Goal: Information Seeking & Learning: Learn about a topic

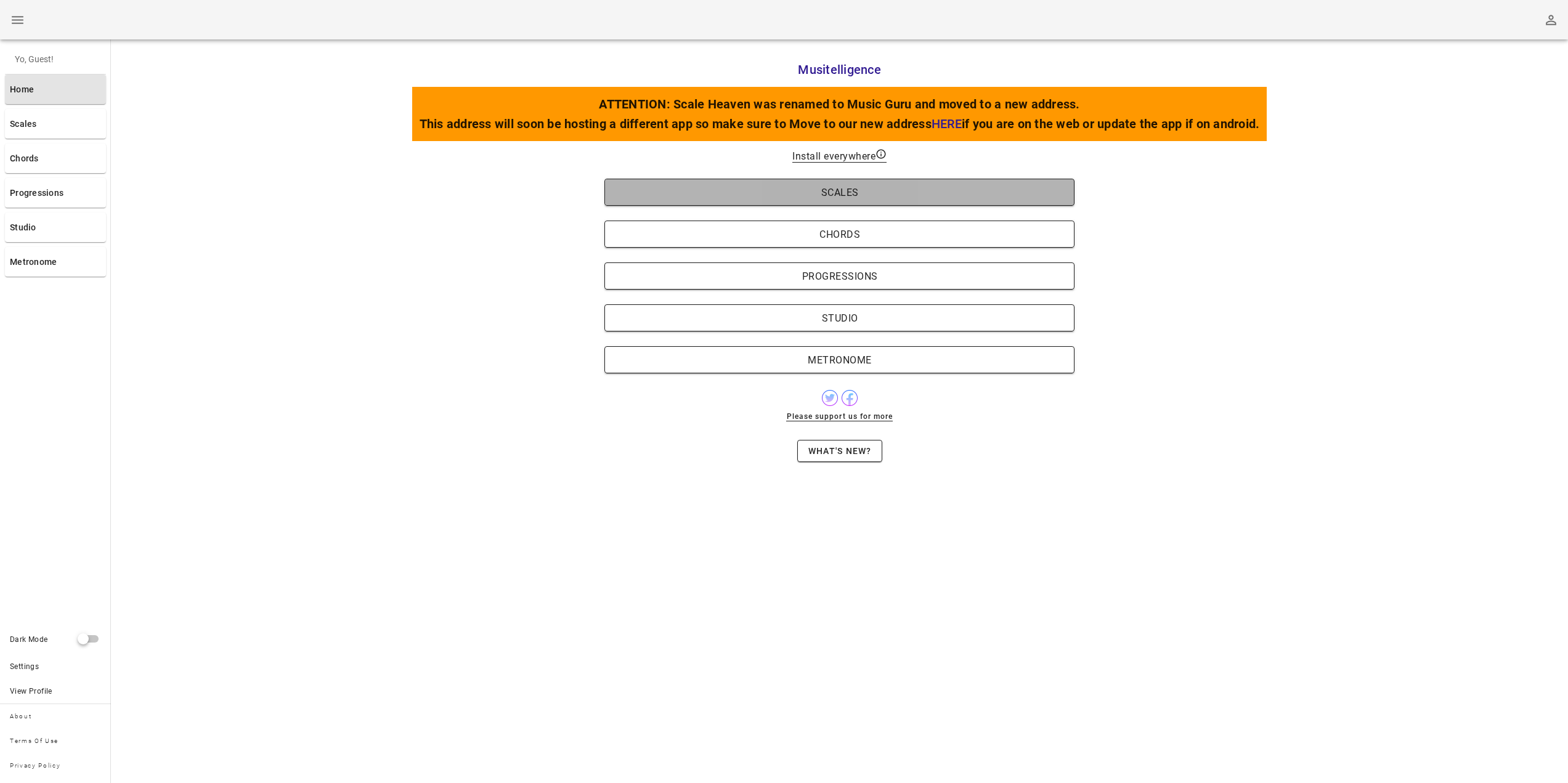
click at [875, 198] on button "Scales" at bounding box center [839, 192] width 471 height 27
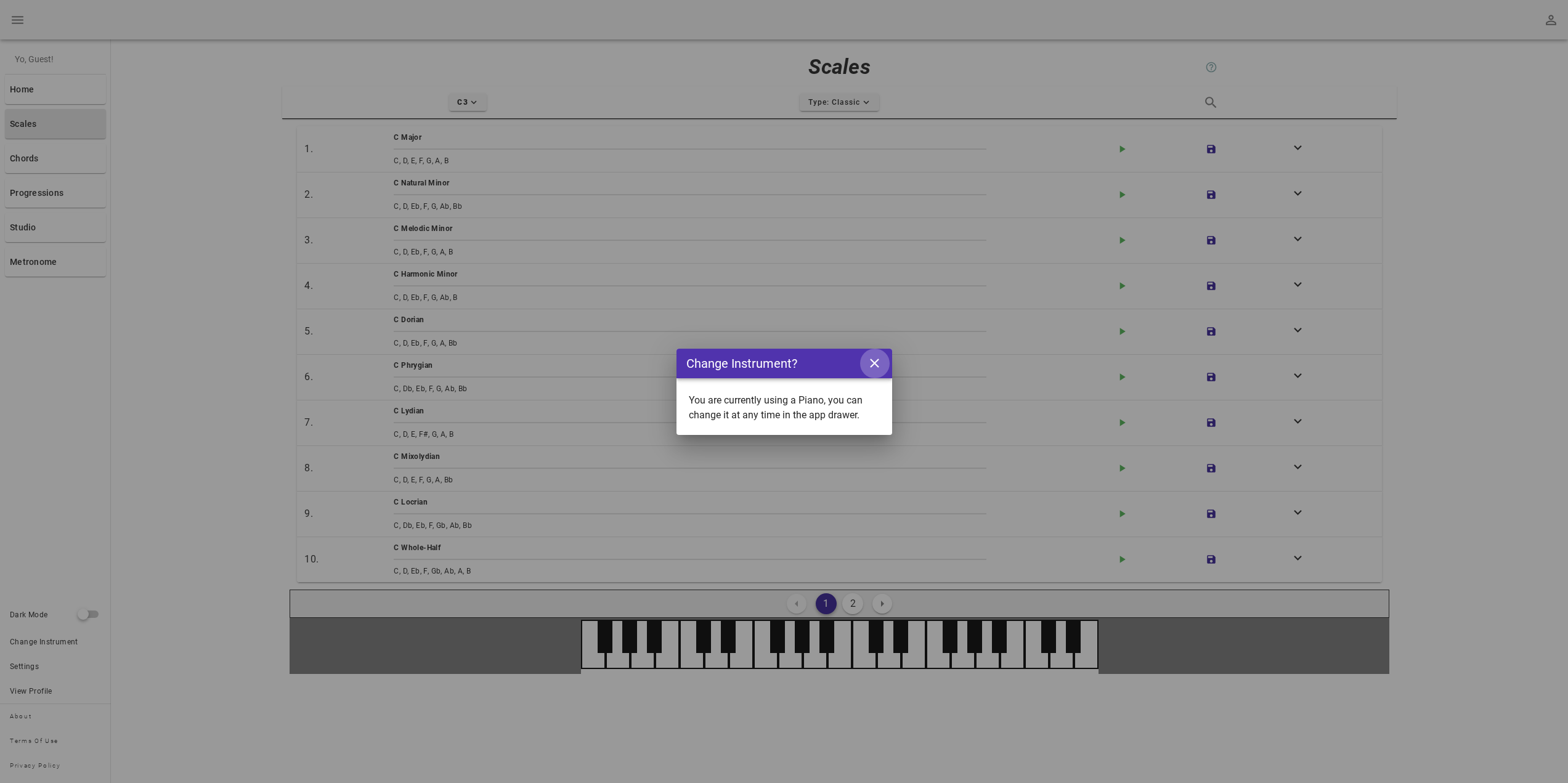
click at [878, 361] on icon "close icon" at bounding box center [874, 363] width 15 height 15
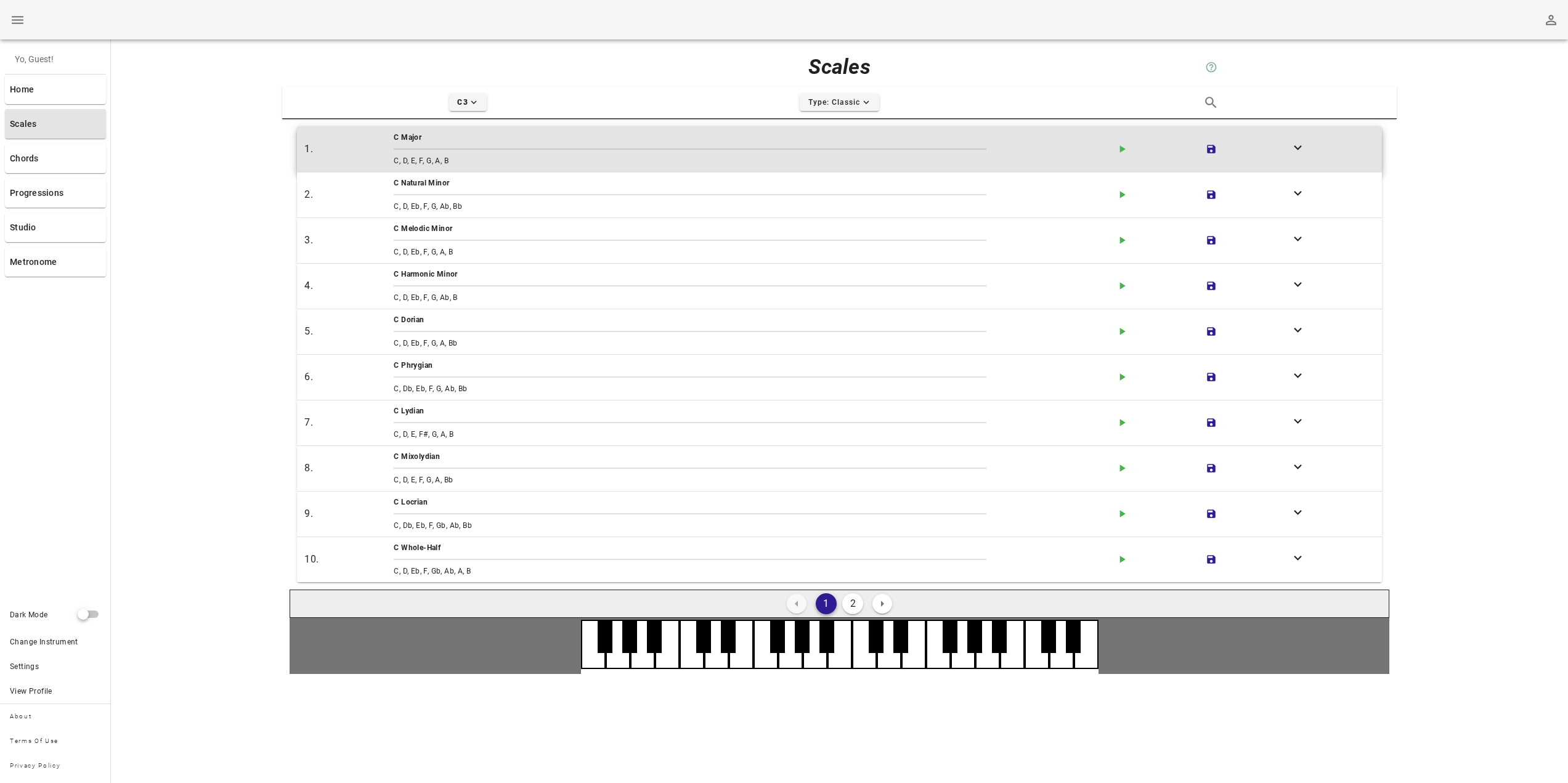
click at [402, 136] on span "C Major" at bounding box center [407, 137] width 28 height 8
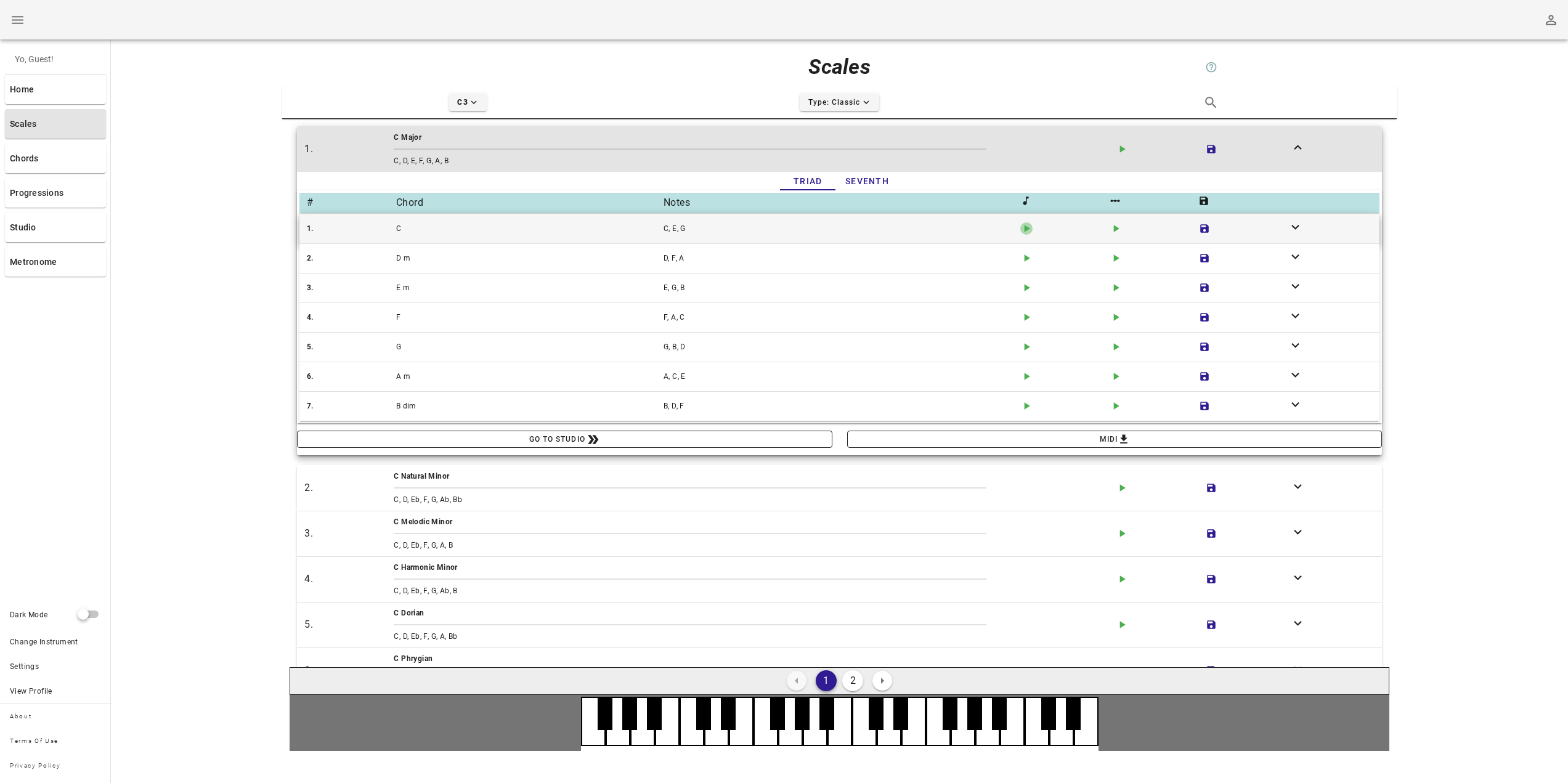
click at [1023, 225] on icon "play-arrow icon" at bounding box center [1026, 228] width 13 height 13
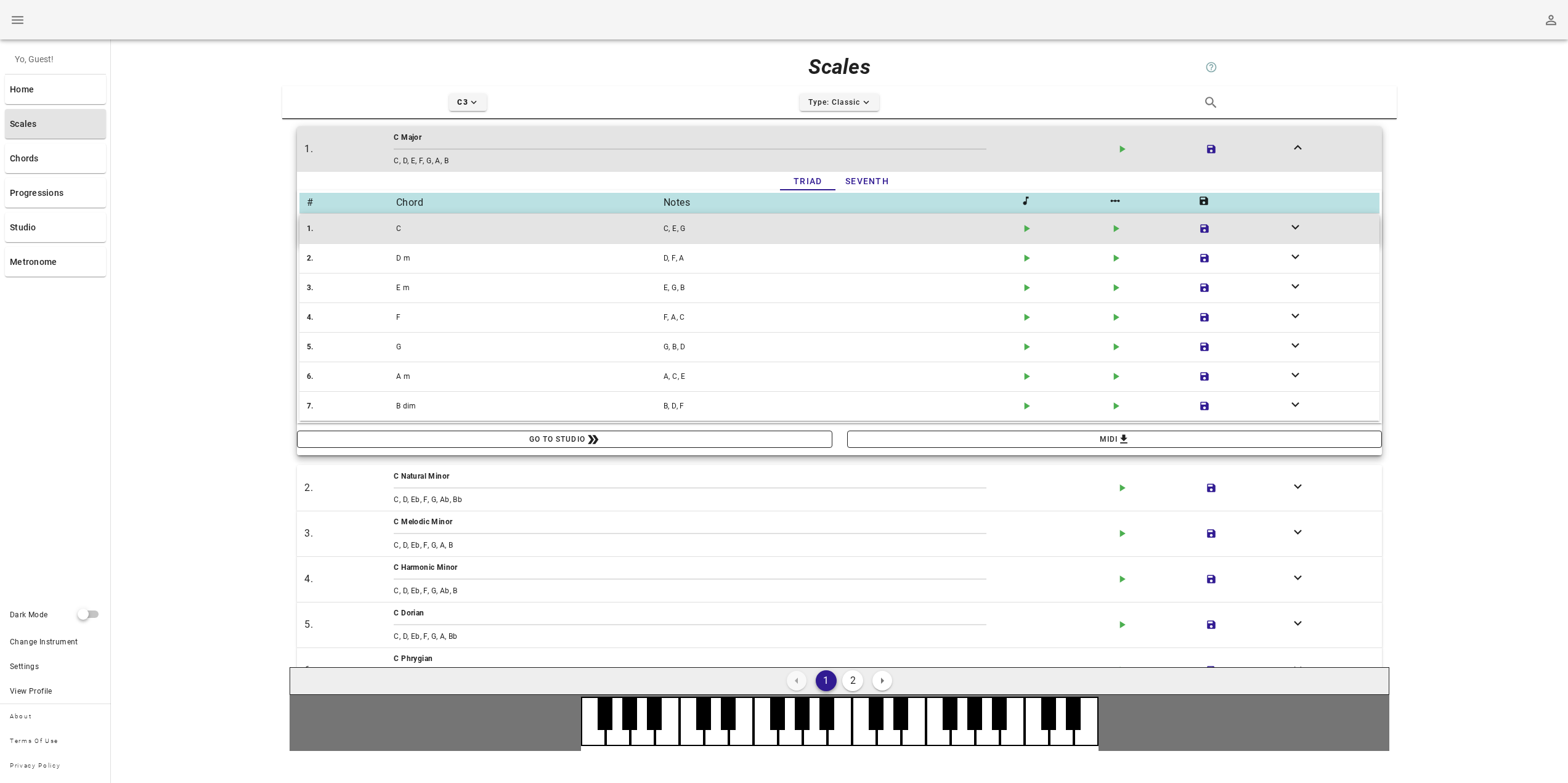
click at [965, 224] on div "C, E, G" at bounding box center [839, 228] width 357 height 18
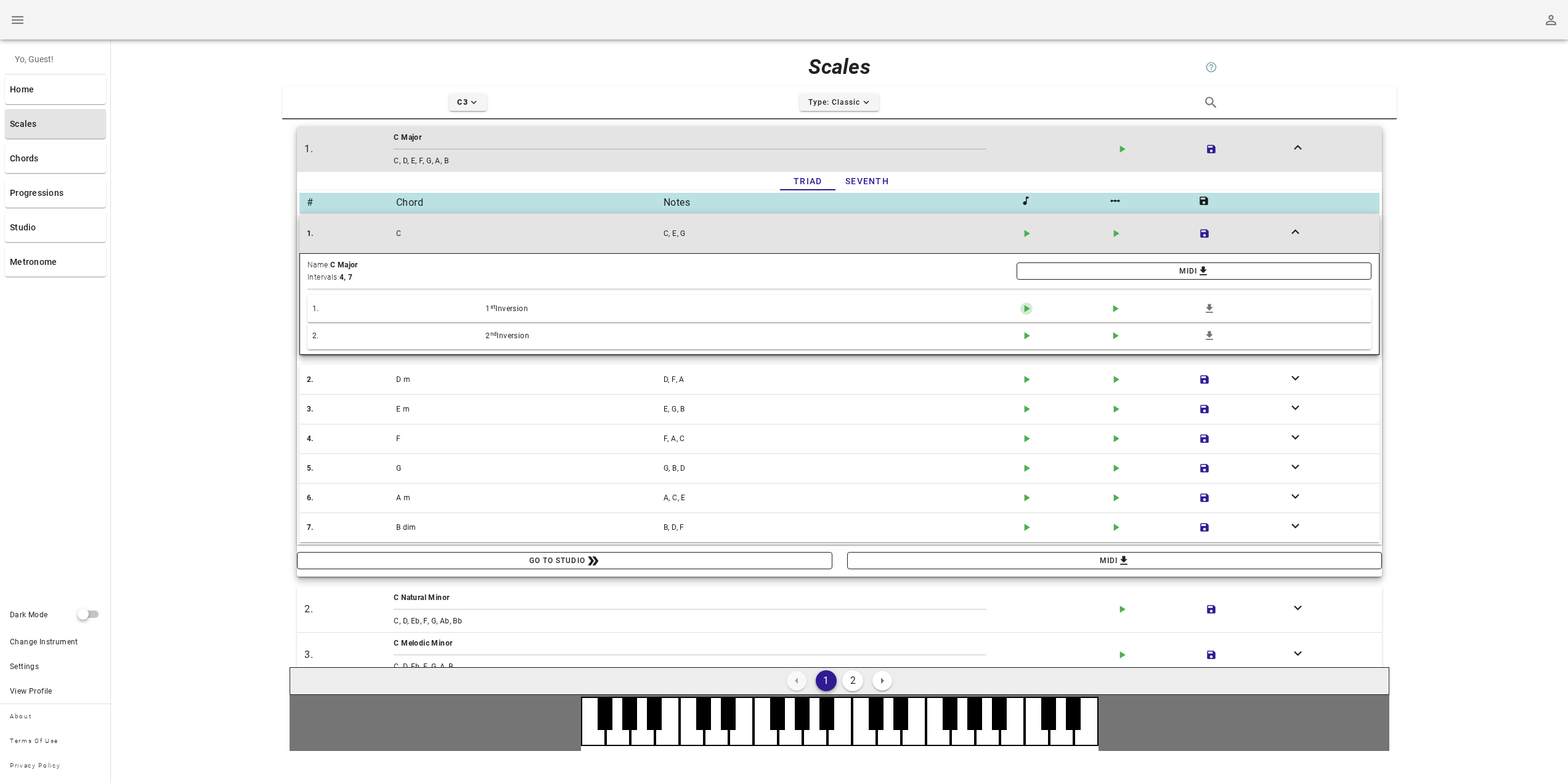
click at [1021, 308] on icon "play-arrow icon" at bounding box center [1026, 308] width 13 height 13
click at [1021, 337] on icon "play-arrow icon" at bounding box center [1026, 335] width 13 height 13
click at [1023, 311] on icon "play-arrow icon" at bounding box center [1026, 308] width 13 height 13
click at [1024, 341] on icon "play-arrow icon" at bounding box center [1026, 335] width 13 height 13
click at [1097, 343] on div "play-arrow icon" at bounding box center [1062, 335] width 89 height 18
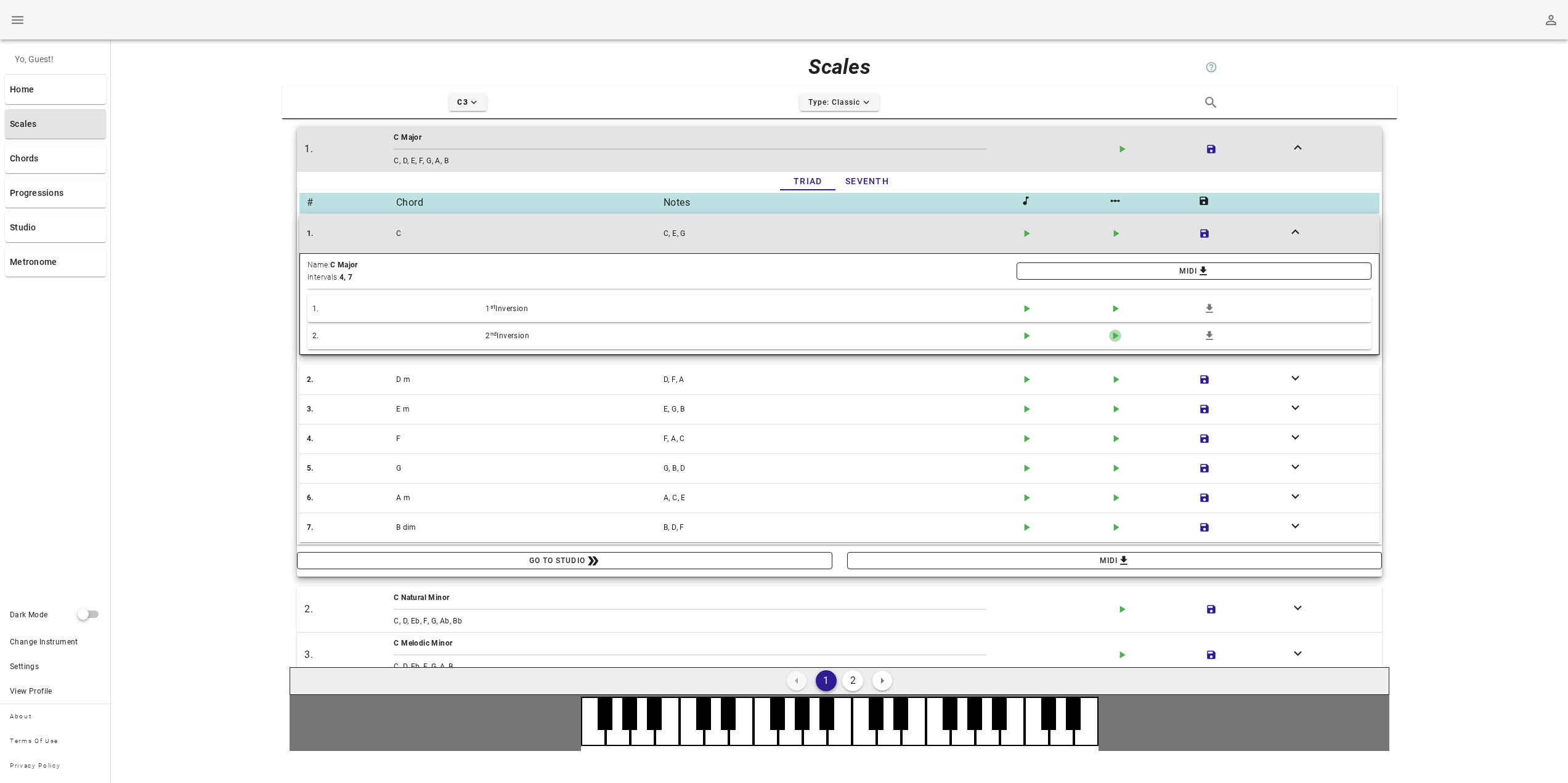
click at [1109, 337] on icon "play-arrow icon" at bounding box center [1115, 335] width 13 height 13
click at [1109, 308] on icon "play-arrow icon" at bounding box center [1115, 308] width 13 height 13
click at [1109, 311] on icon "play-arrow icon" at bounding box center [1115, 308] width 13 height 13
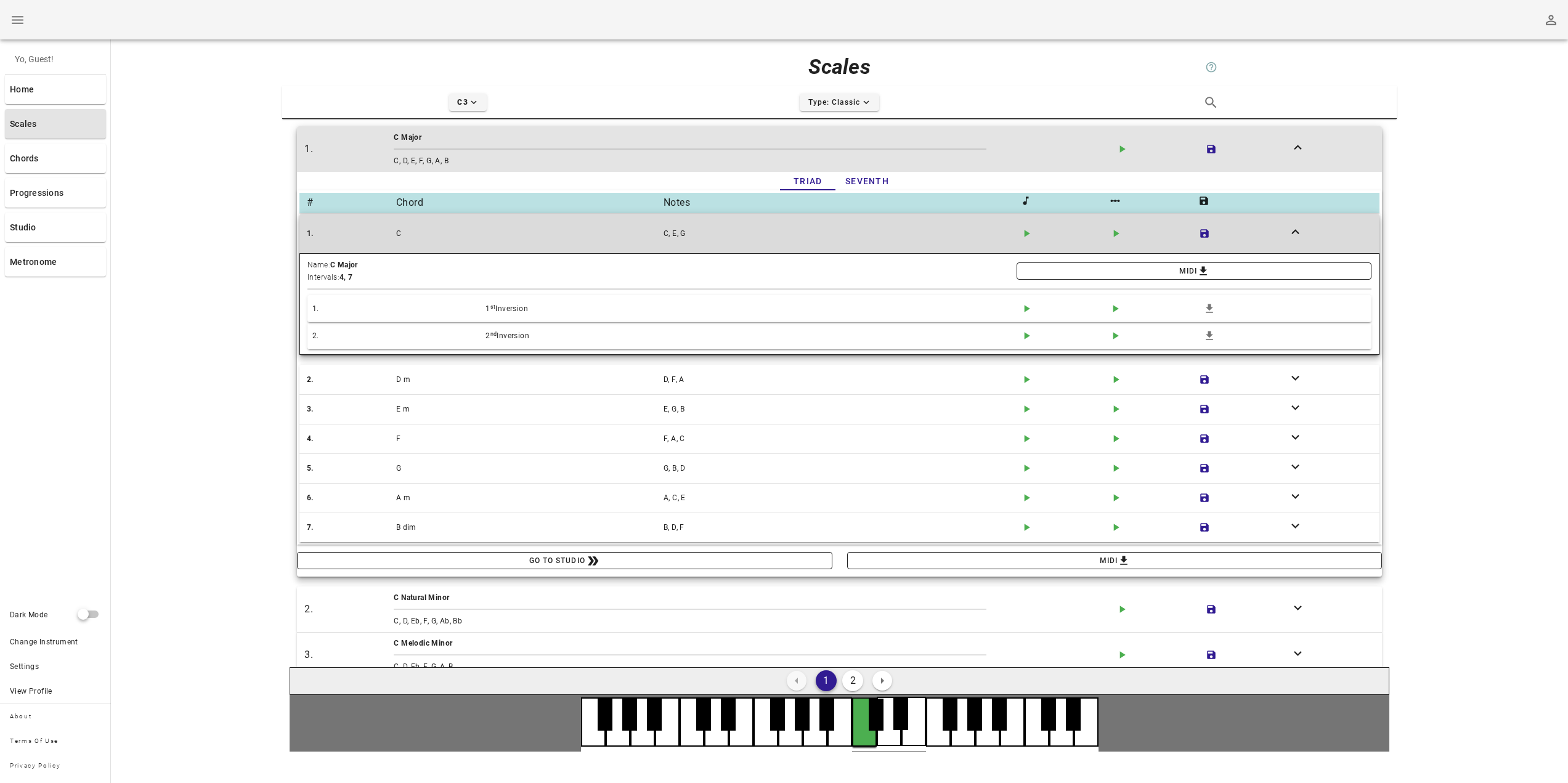
click at [1018, 228] on div "play-arrow icon" at bounding box center [1062, 233] width 89 height 18
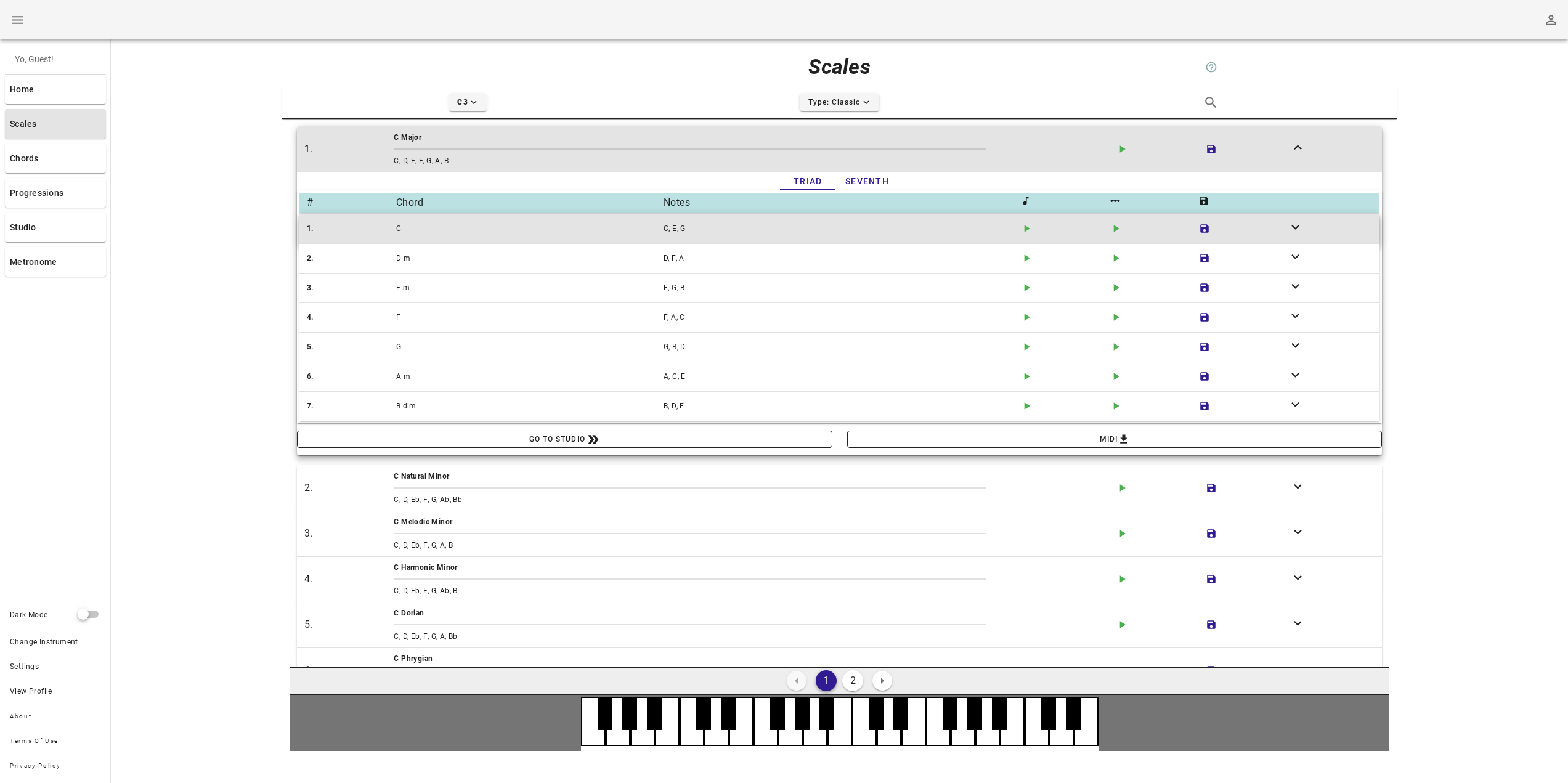
click at [1285, 228] on div "expand-more icon" at bounding box center [1330, 228] width 89 height 24
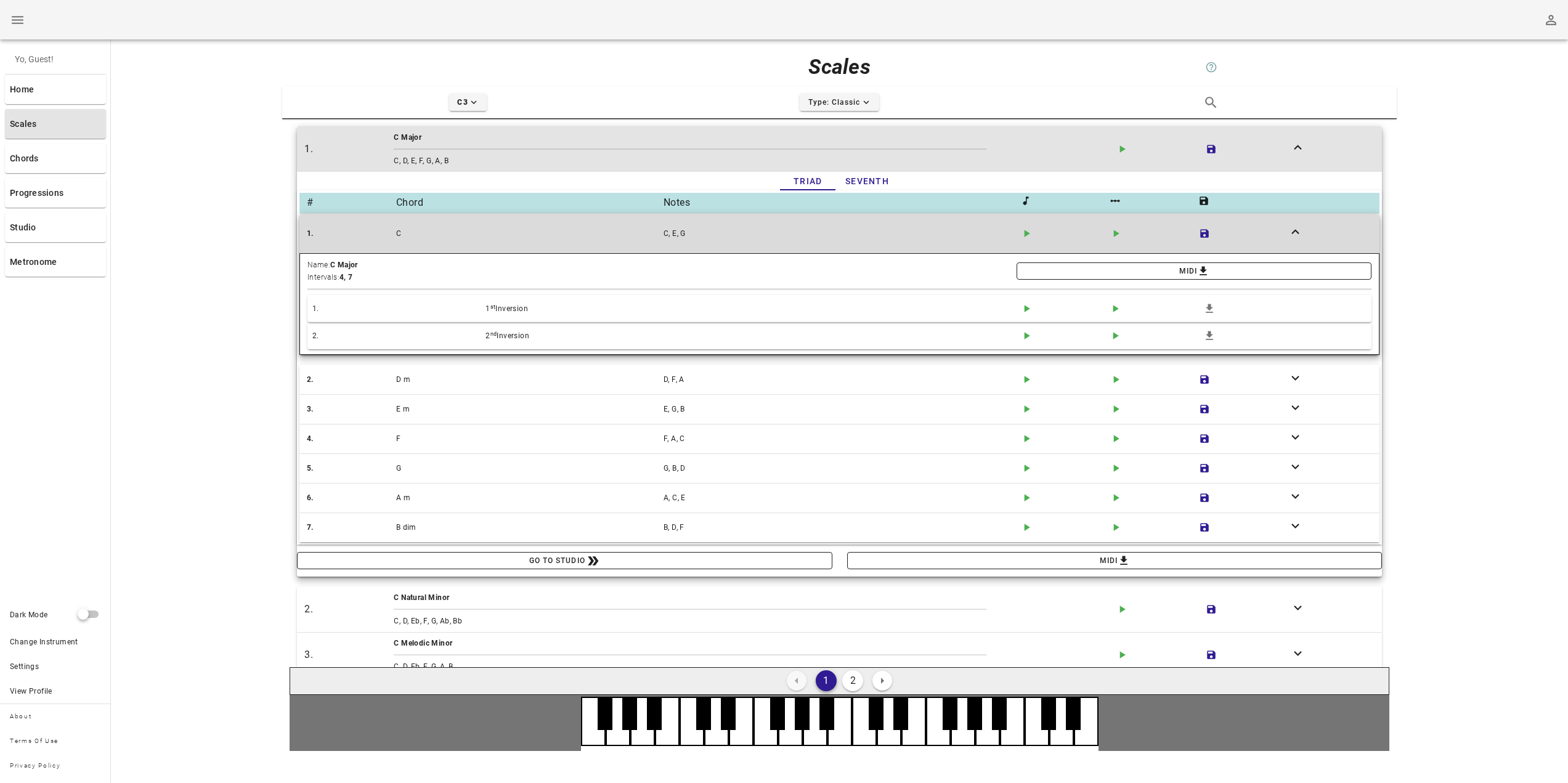
click at [1298, 226] on div "expand-less icon" at bounding box center [1330, 233] width 89 height 24
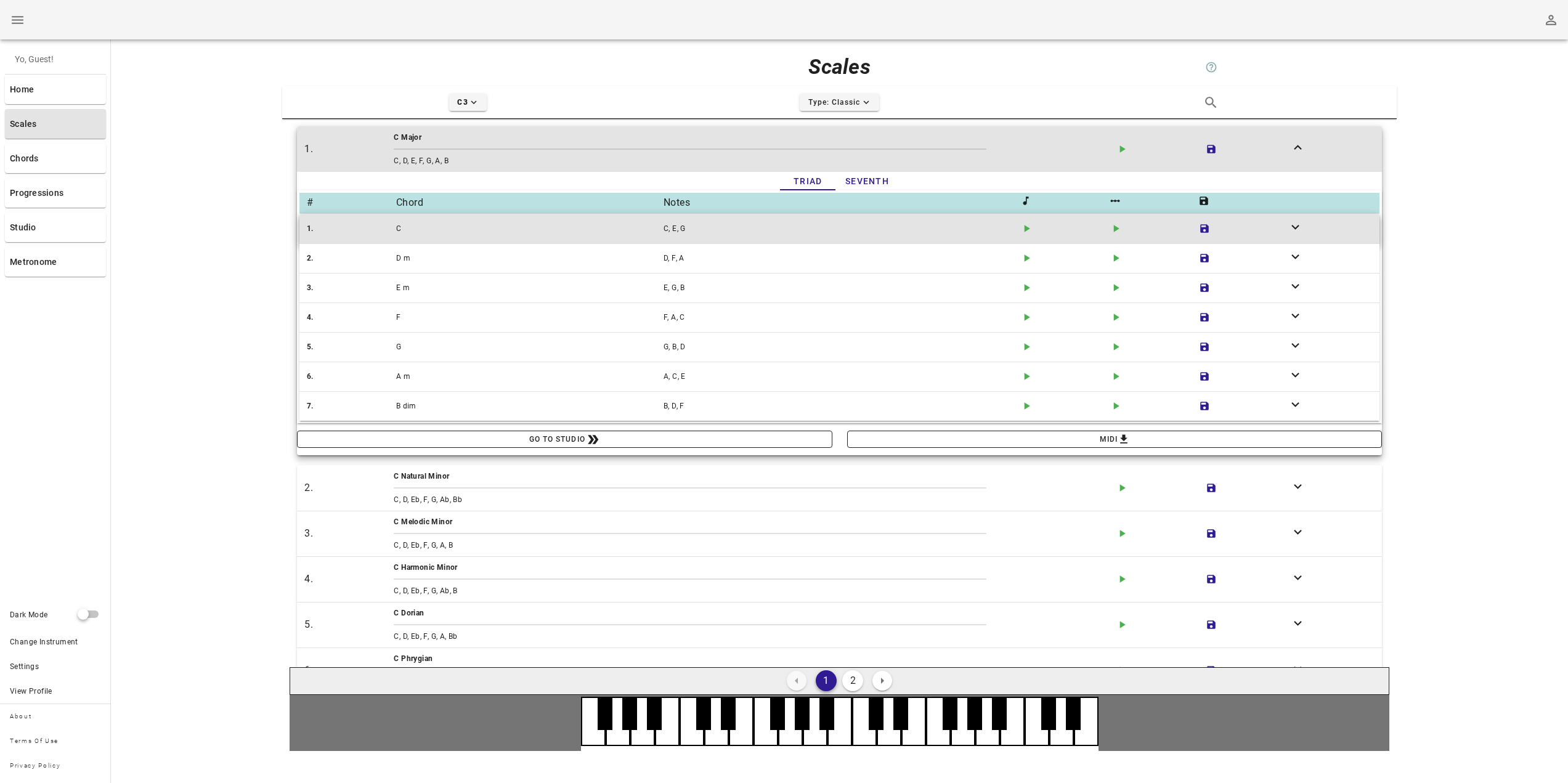
click at [577, 221] on div "C" at bounding box center [527, 228] width 267 height 18
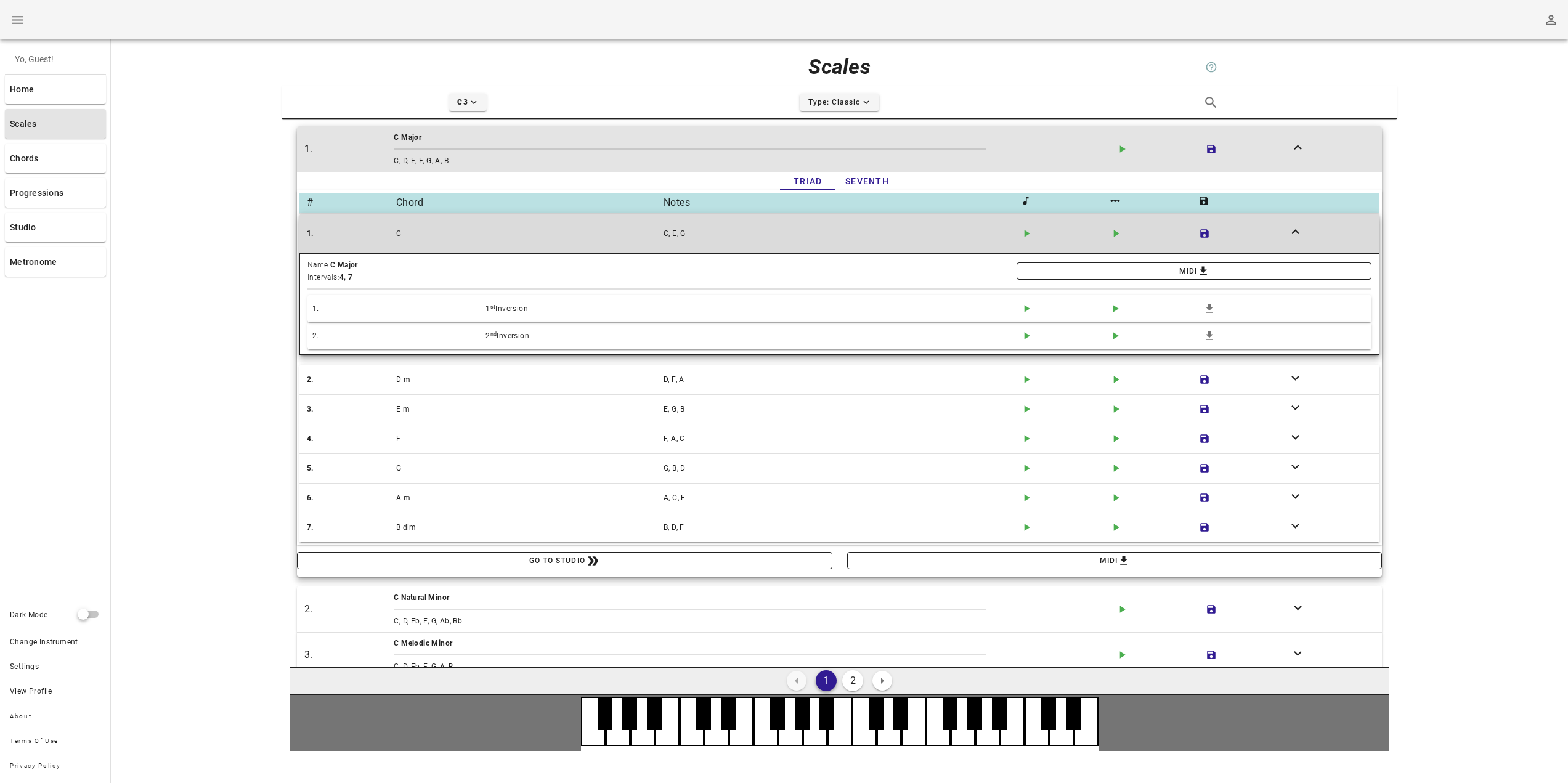
click at [576, 221] on div "1. C C, E, G play-arrow icon play-arrow icon save icon expand-less icon" at bounding box center [839, 233] width 1085 height 24
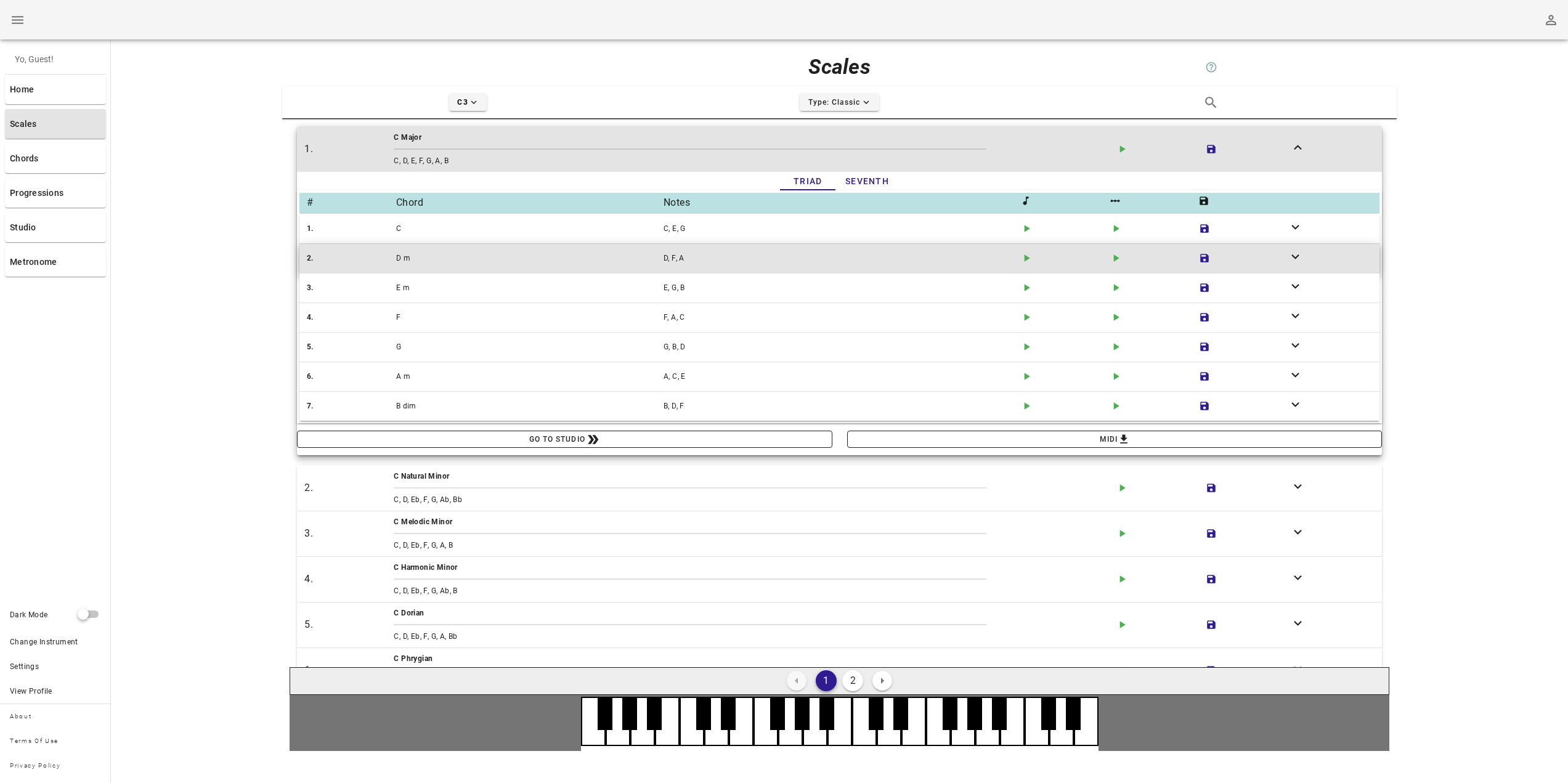
click at [562, 257] on div "D m" at bounding box center [527, 258] width 267 height 18
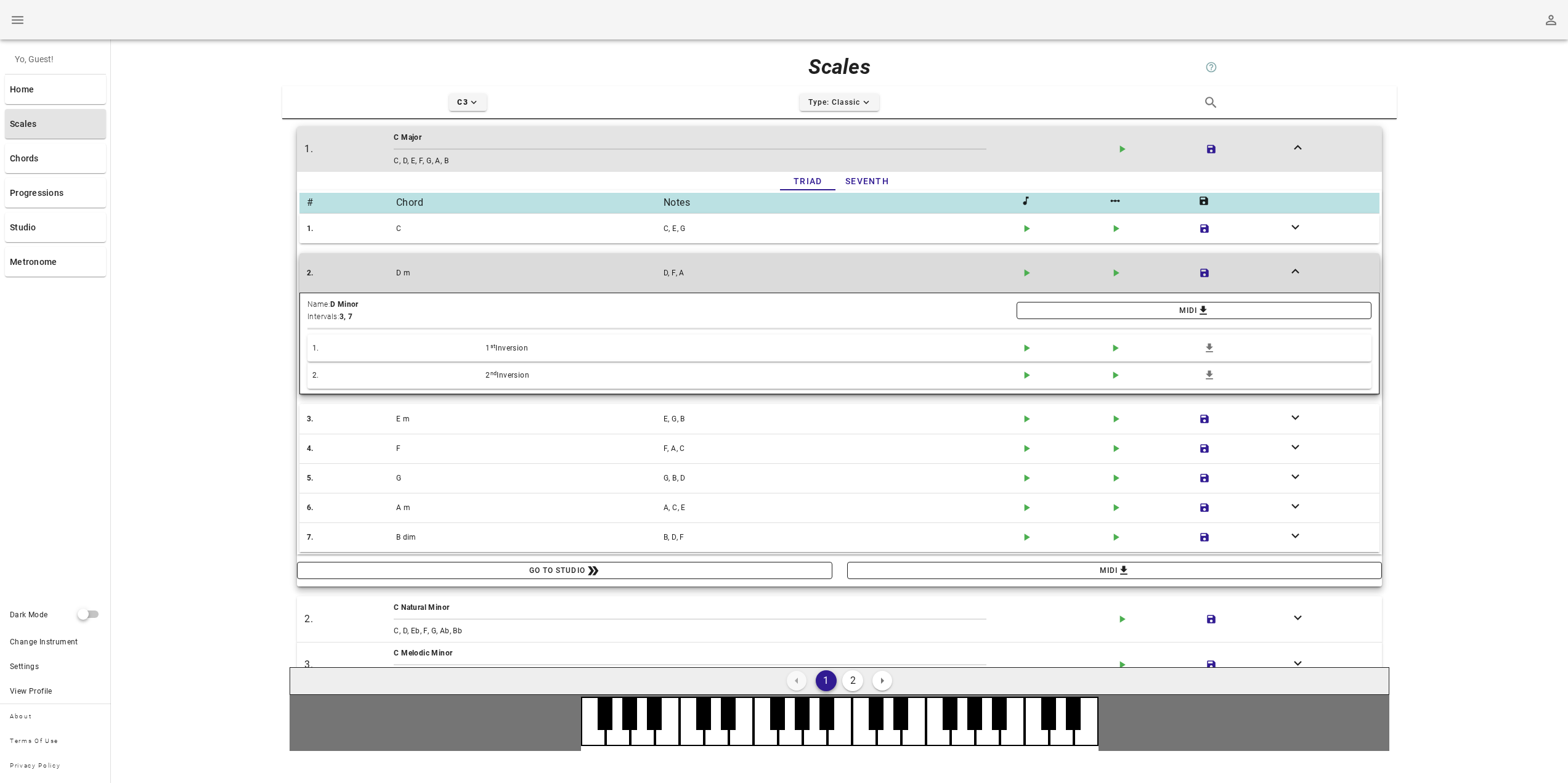
click at [562, 257] on button "2. D m D, F, A play-arrow icon play-arrow icon save icon expand-less icon" at bounding box center [839, 272] width 1080 height 39
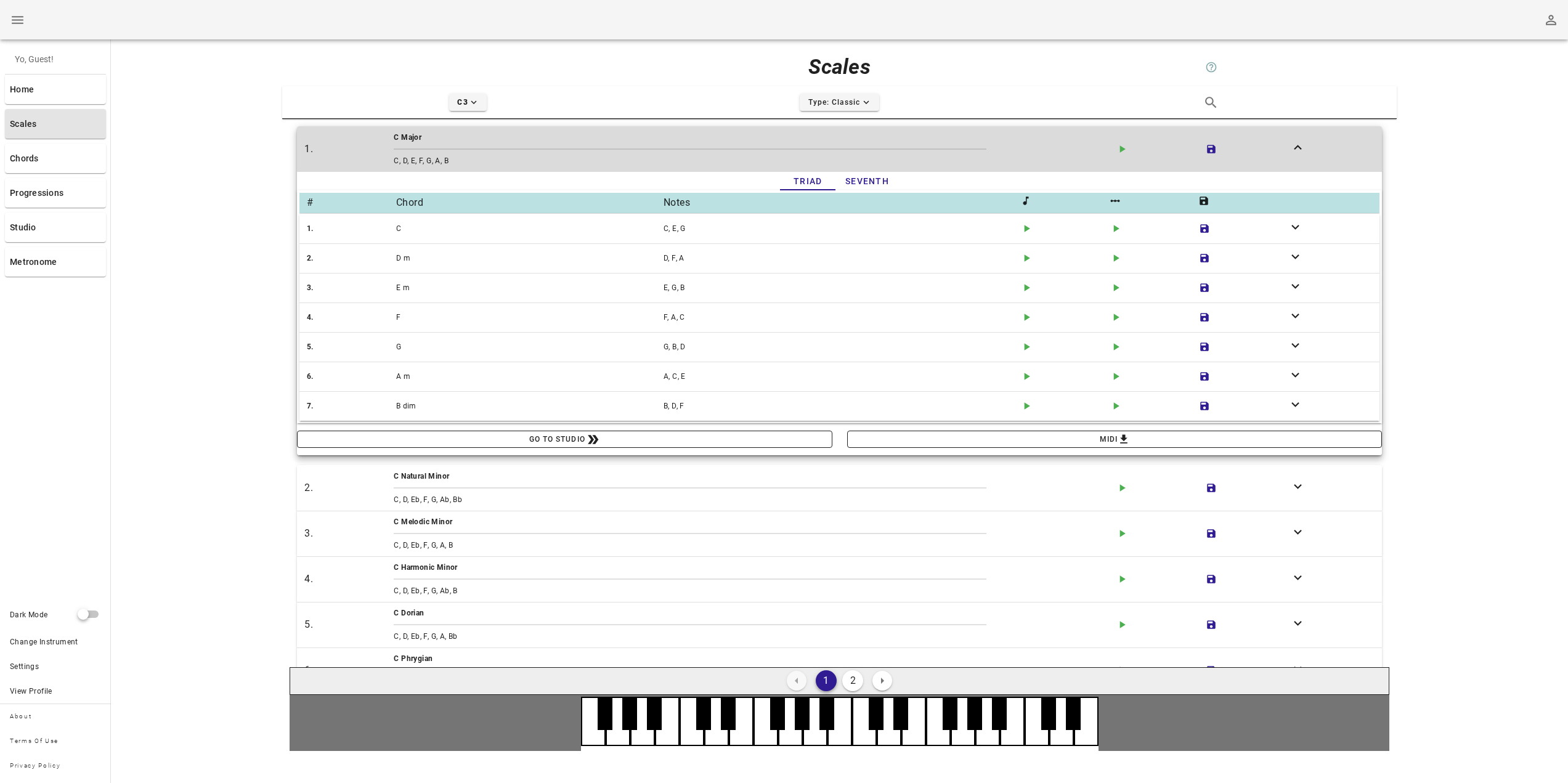
click at [563, 150] on div "button" at bounding box center [690, 149] width 597 height 6
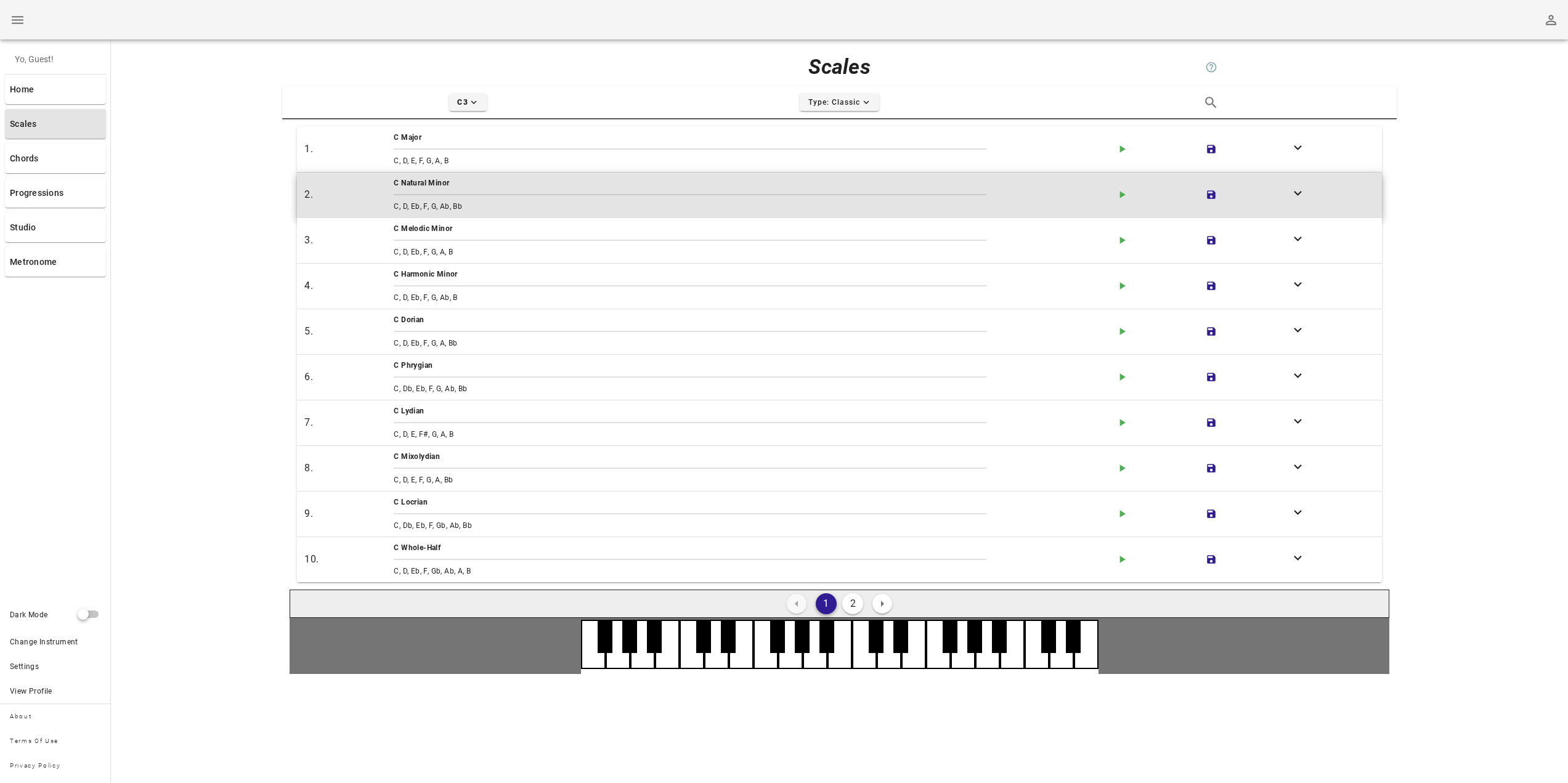
click at [565, 196] on div "button" at bounding box center [690, 194] width 597 height 6
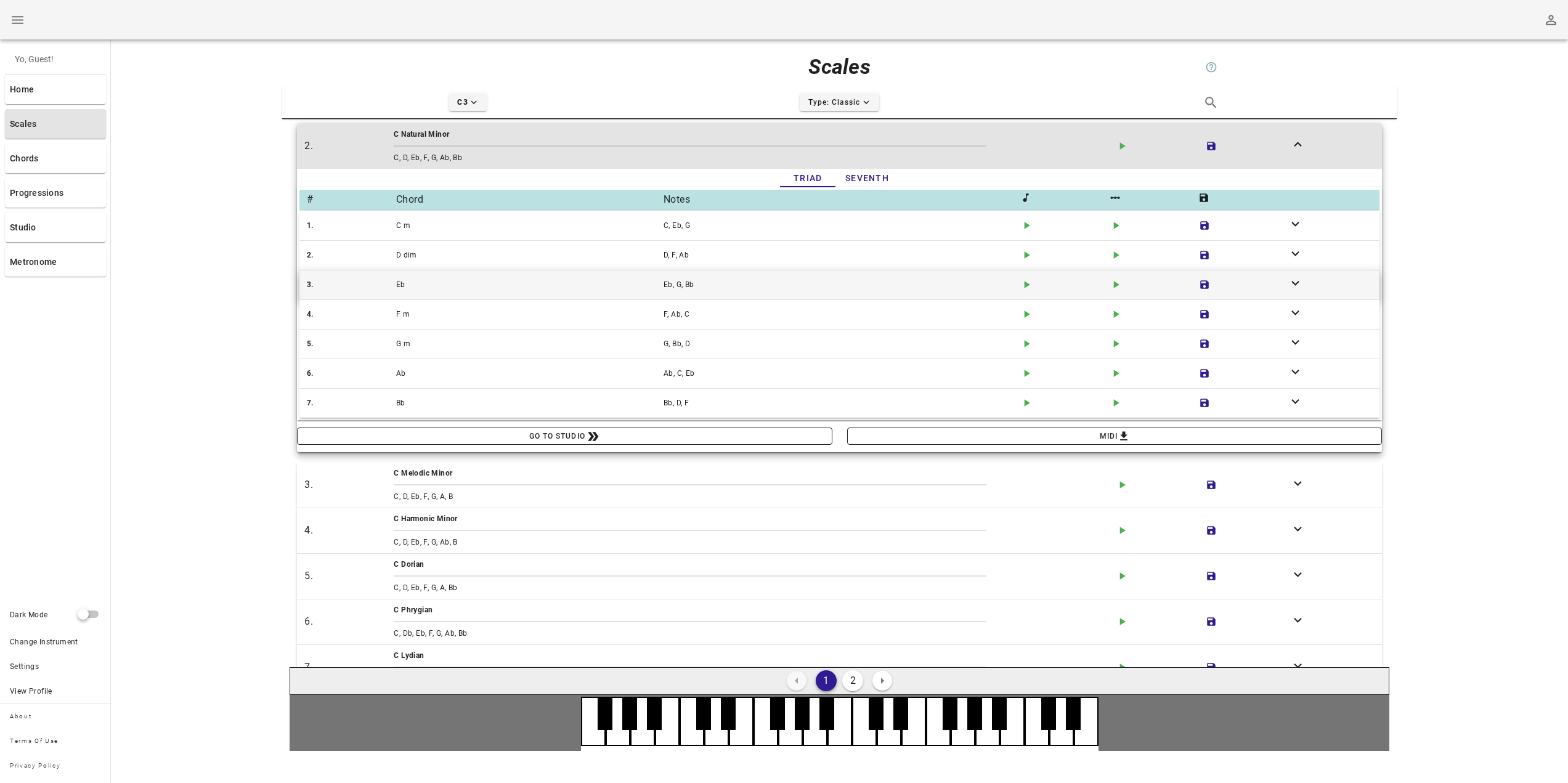
scroll to position [62, 0]
